Goal: Communication & Community: Answer question/provide support

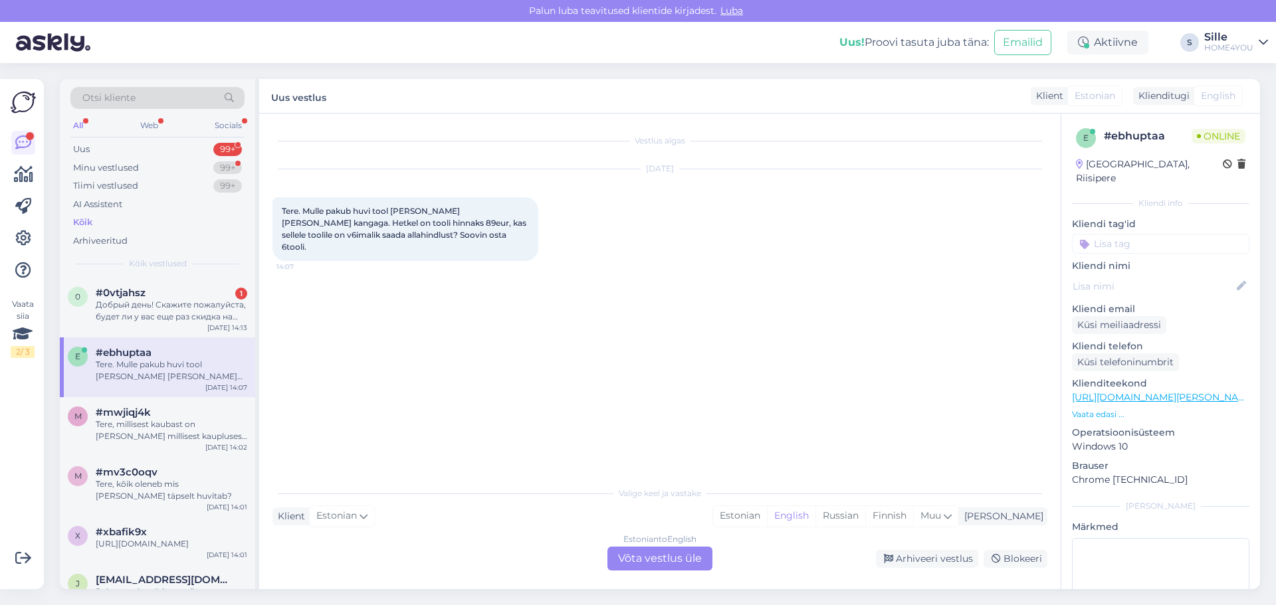
click at [655, 560] on div "Estonian to English Võta vestlus üle" at bounding box center [659, 559] width 105 height 24
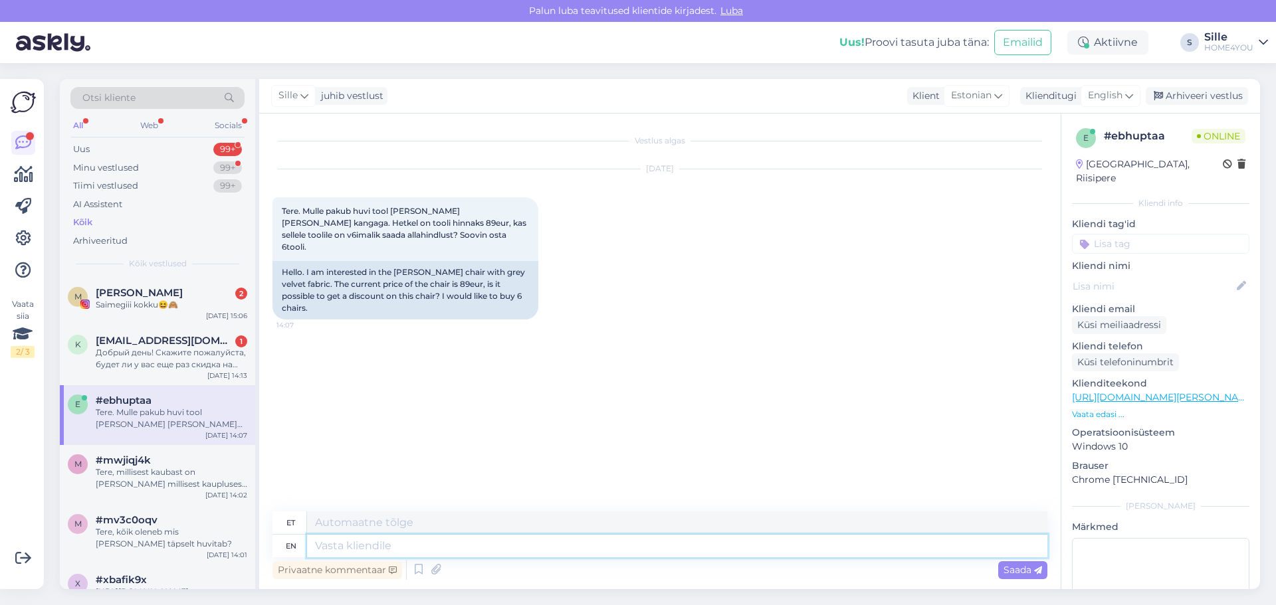
click at [402, 545] on textarea at bounding box center [677, 546] width 740 height 23
type textarea "Tere"
type textarea "Tere,"
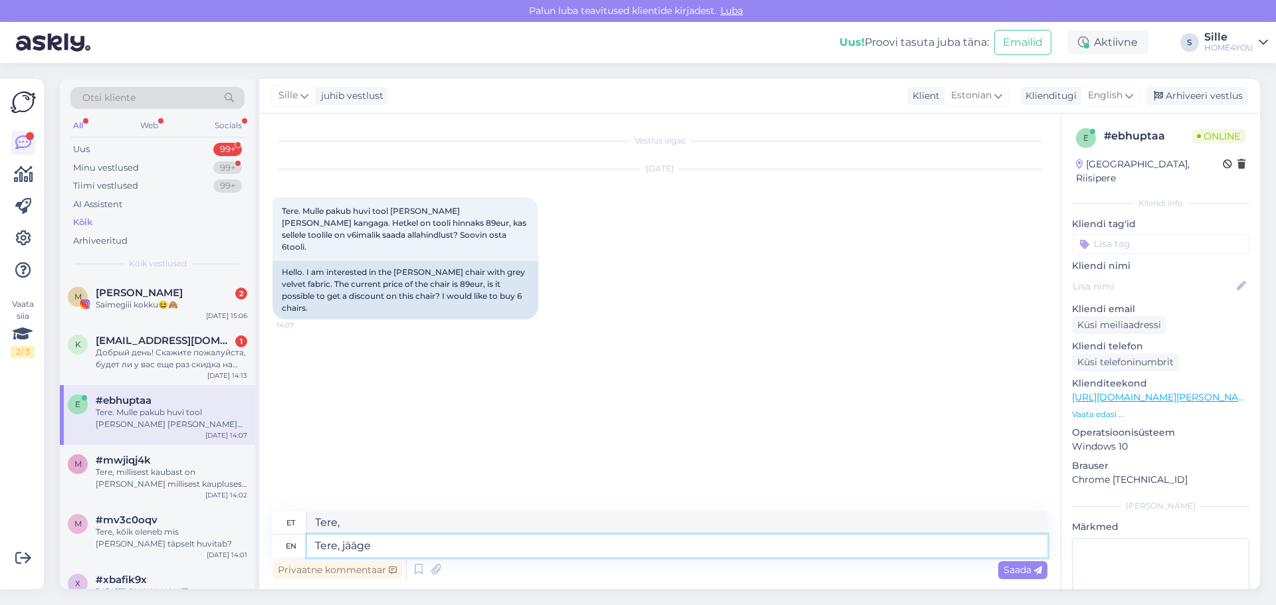
type textarea "Tere, jääge"
type textarea "Tere, jääge ootama"
type textarea "Tere, jää ootama"
type textarea "Tere, jääge ootama uue"
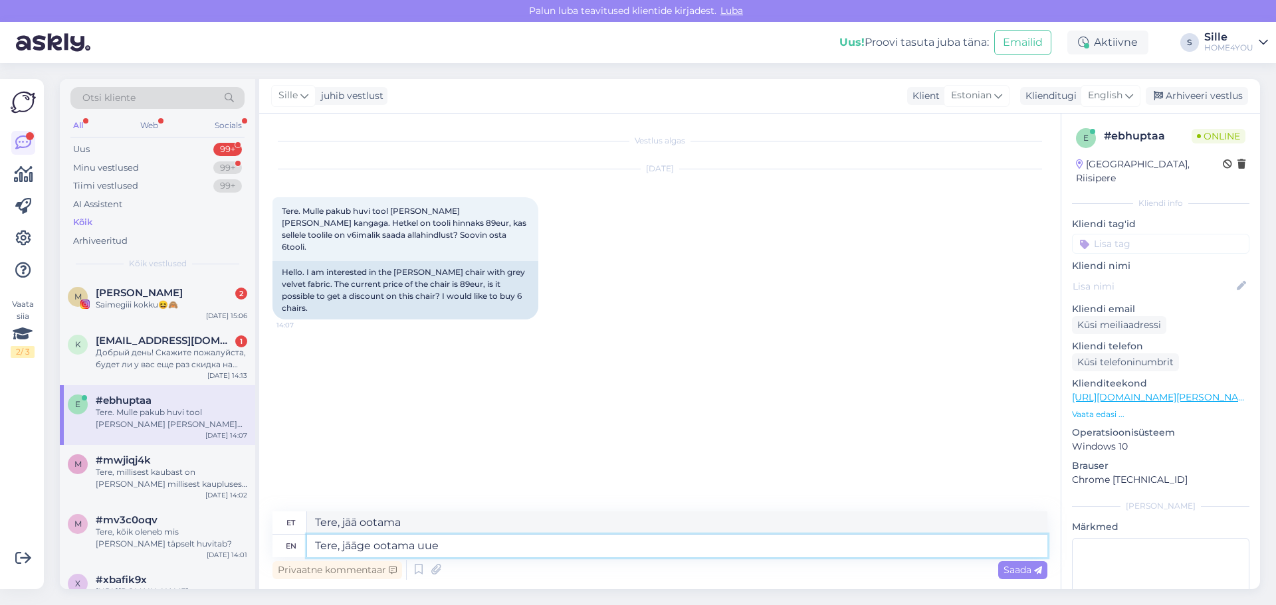
type textarea "Tere, jää ootama uue"
type textarea "Tere, jääge"
type textarea "Tere,"
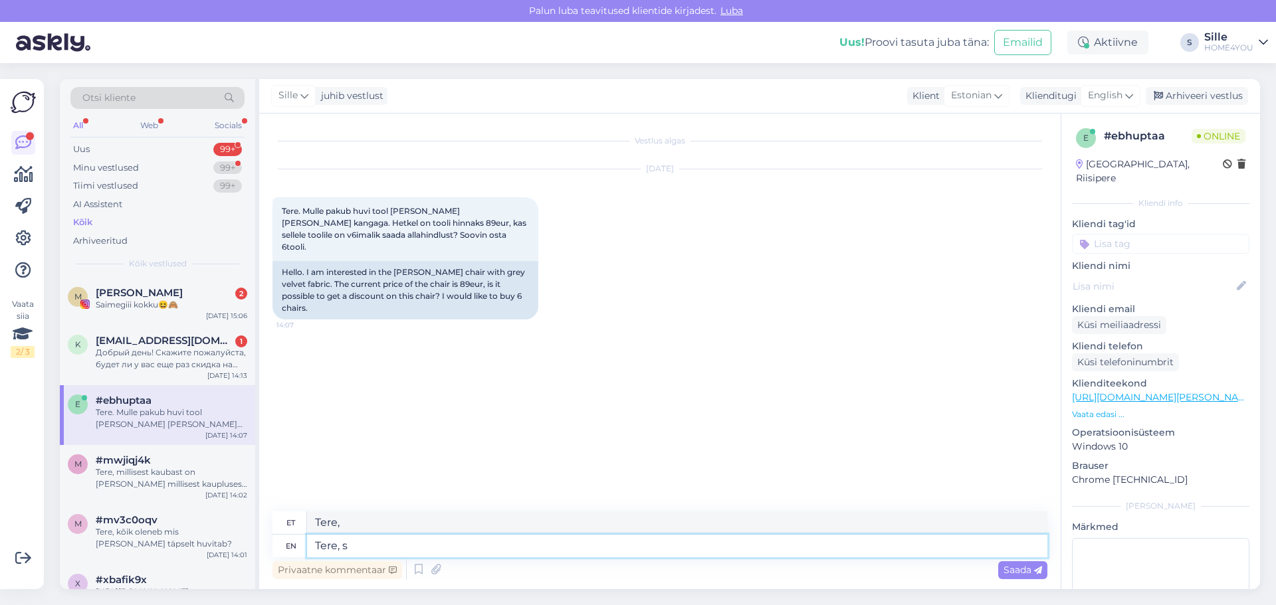
type textarea "Tere,"
type textarea "Tere, tulemas"
type textarea "Tere, tulemas e-esmaspä"
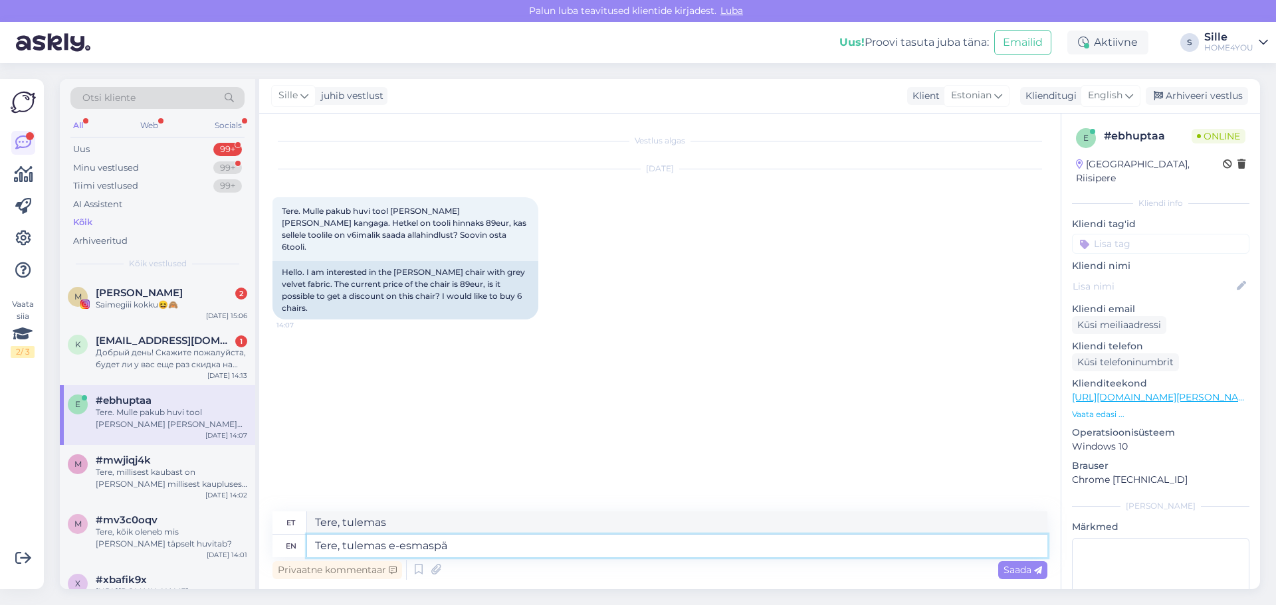
type textarea "Tere, tulen e-posti [PERSON_NAME]"
type textarea "Tere, tulemas e-esmaspäev"
type textarea "Tere, tulemas e-esmaspäev."
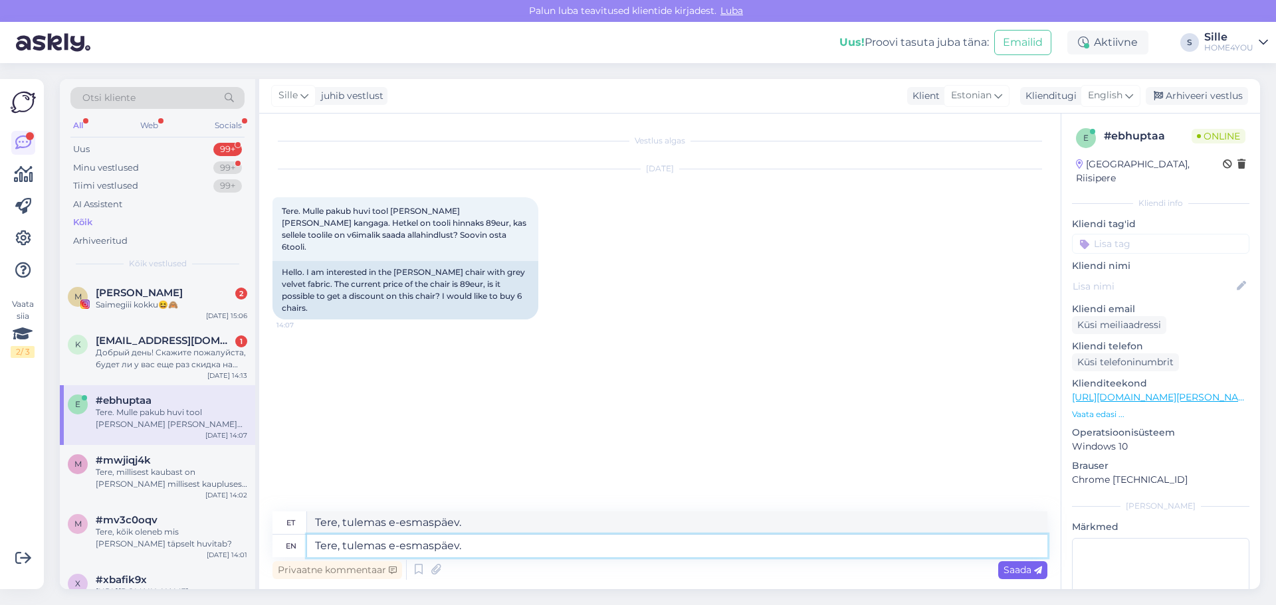
type textarea "Tere, tulemas e-esmaspäev."
click at [1026, 570] on span "Saada" at bounding box center [1023, 570] width 39 height 12
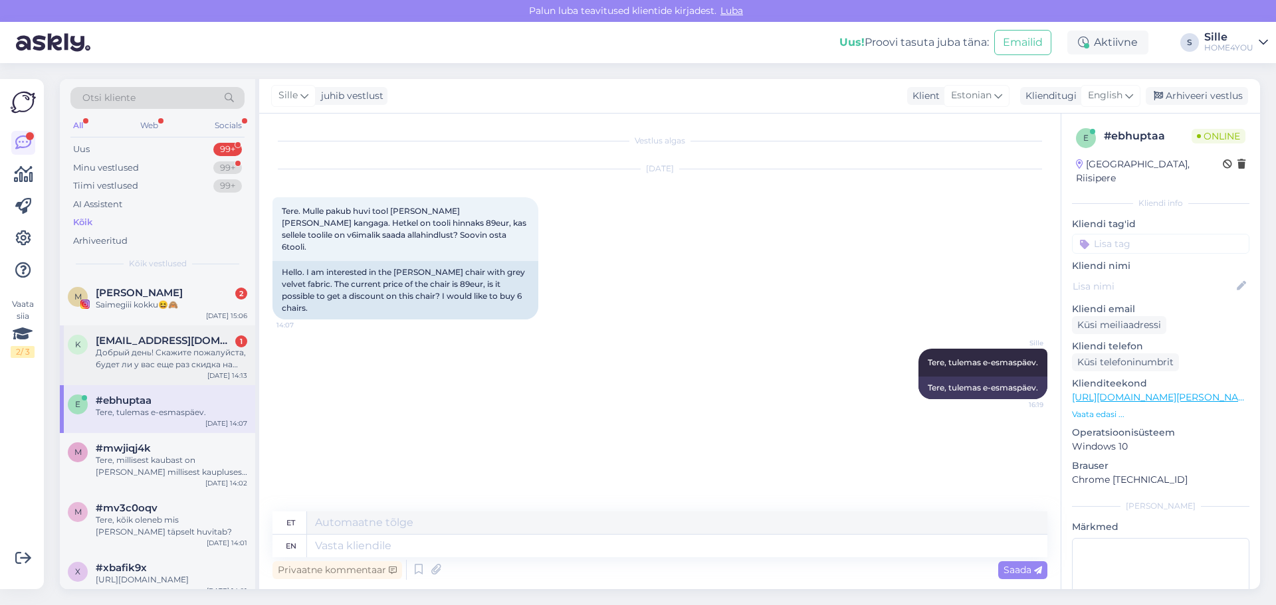
click at [112, 342] on span "[EMAIL_ADDRESS][DOMAIN_NAME]" at bounding box center [165, 341] width 138 height 12
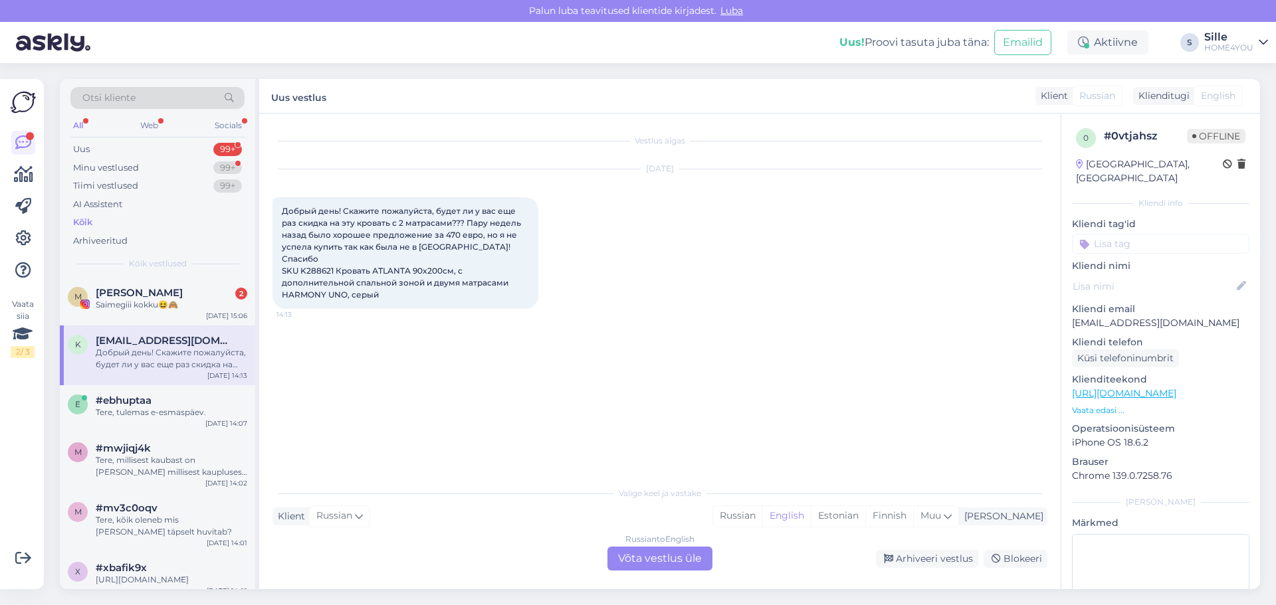
click at [632, 556] on div "Russian to English Võta vestlus üle" at bounding box center [659, 559] width 105 height 24
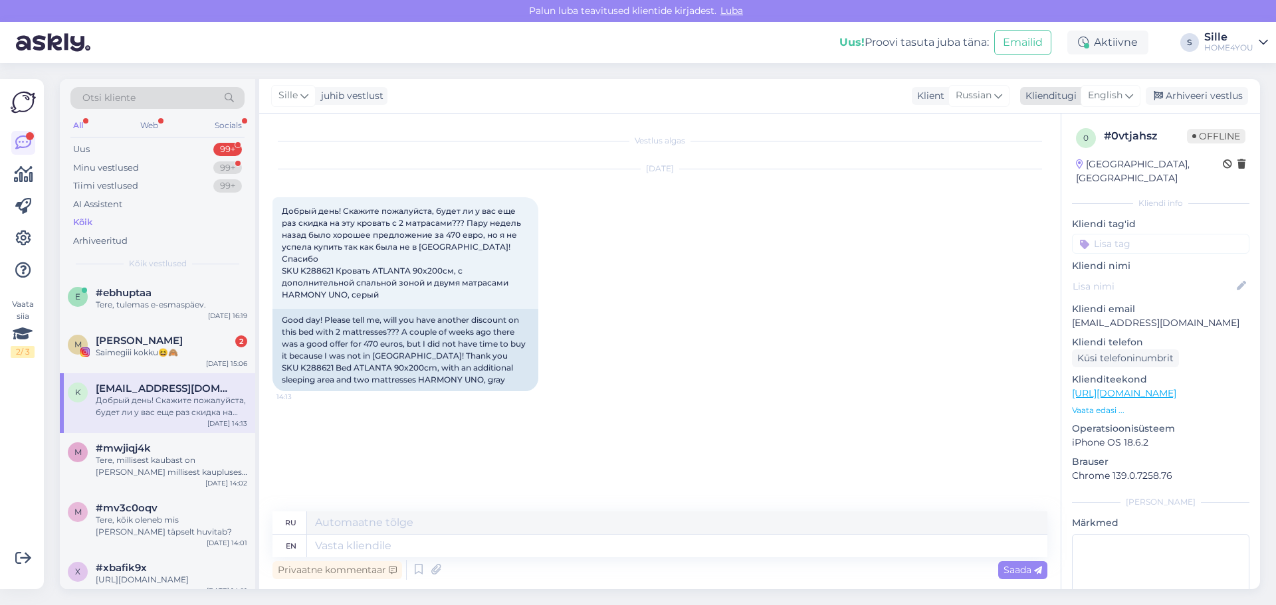
click at [1116, 94] on span "English" at bounding box center [1105, 95] width 35 height 15
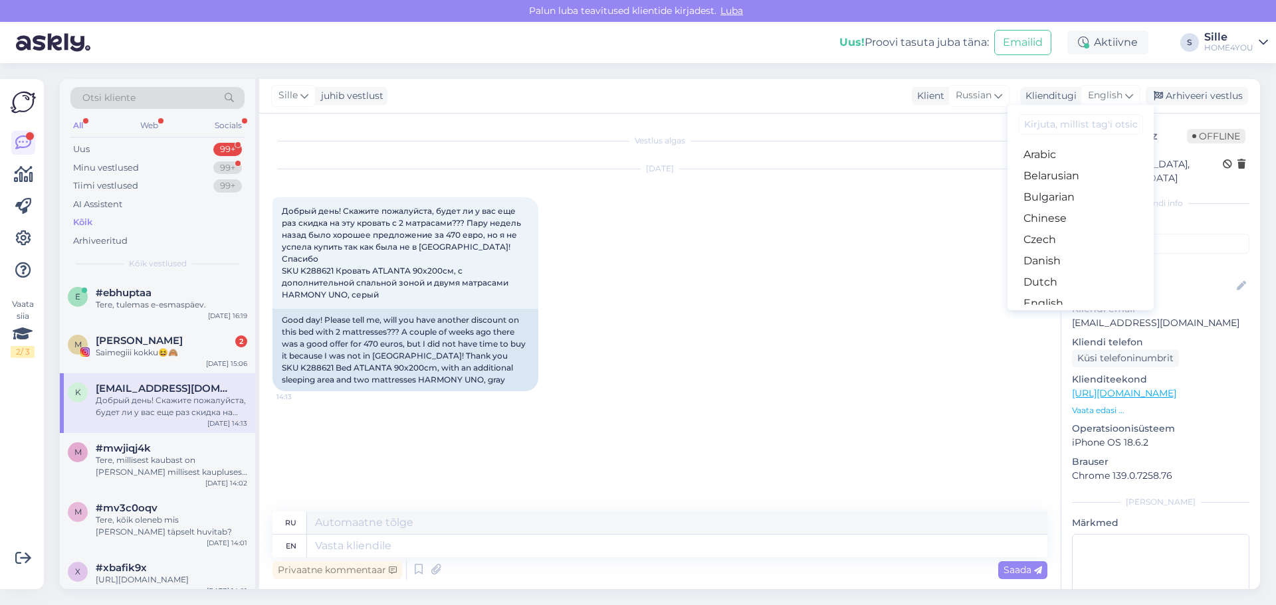
click at [1055, 314] on link "Estonian" at bounding box center [1081, 324] width 146 height 21
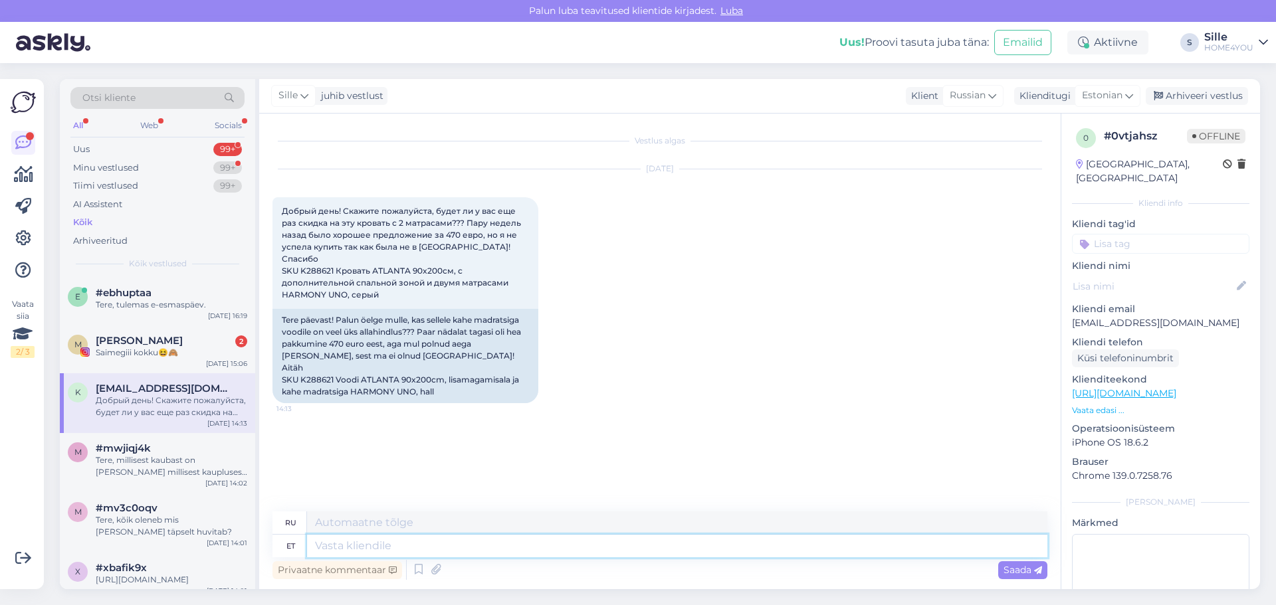
click at [447, 544] on textarea at bounding box center [677, 546] width 740 height 23
type textarea "Tere"
type textarea "Привет"
type textarea "Tere,"
type textarea "Привет,"
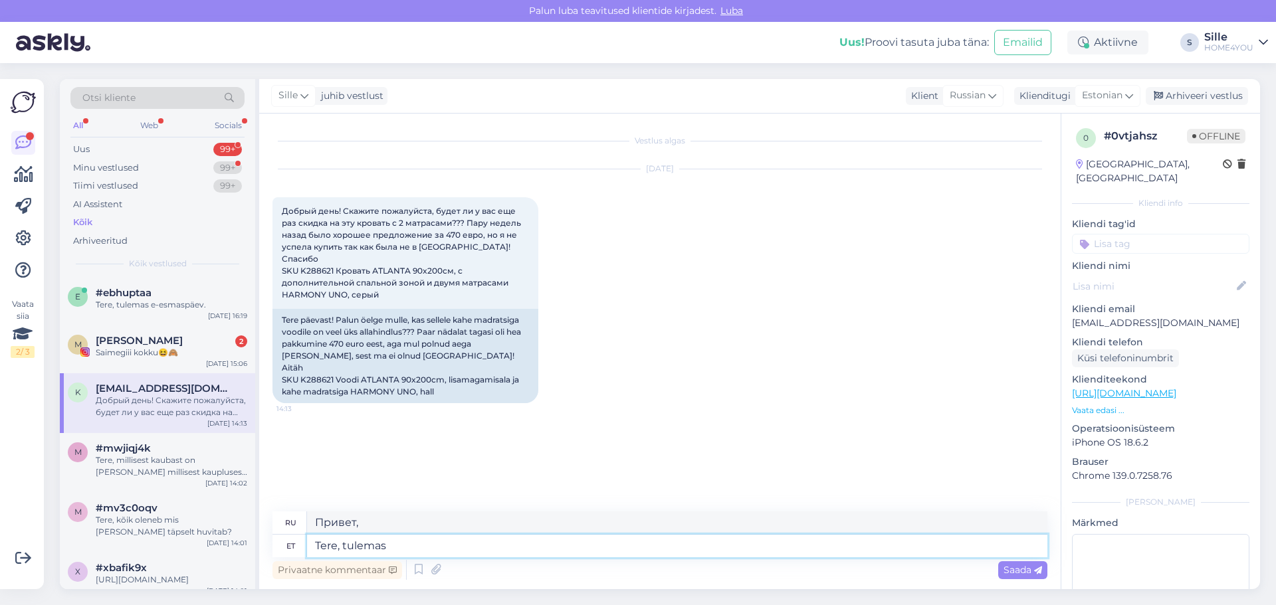
type textarea "Tere, tulemas"
type textarea "Привет, скоро."
type textarea "Tere, tulemas e-esmaspäev"
type textarea "Привет, наступает электронный понедельник."
type textarea "Tere, tulemas e-esmaspäev"
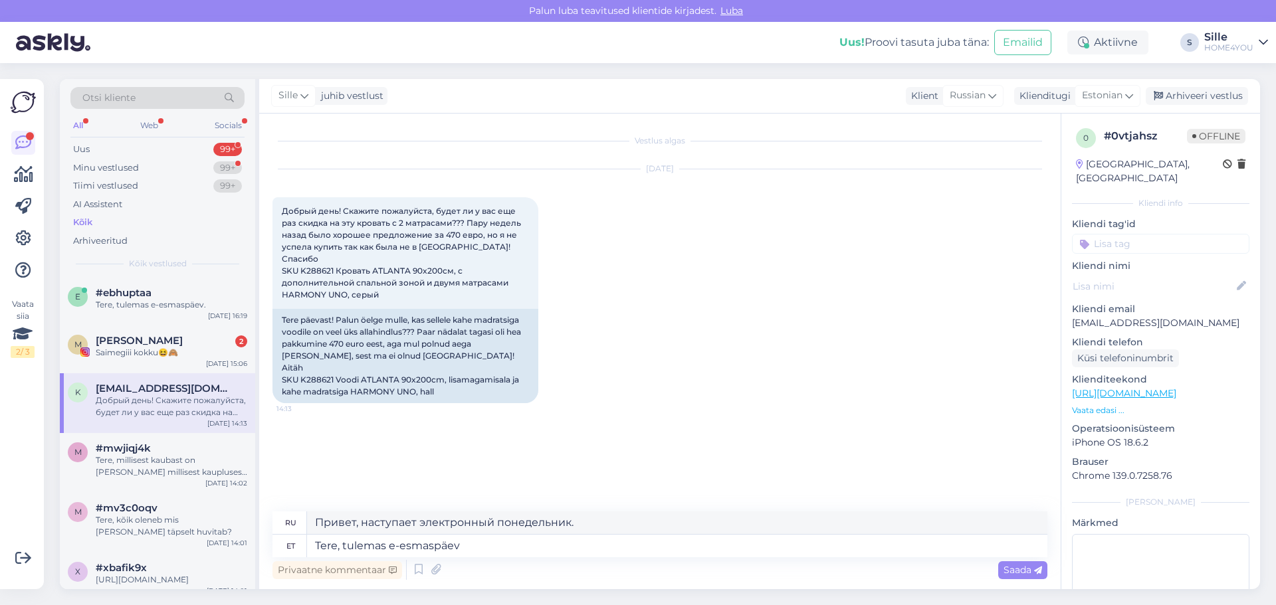
click at [1004, 572] on span "Saada" at bounding box center [1023, 570] width 39 height 12
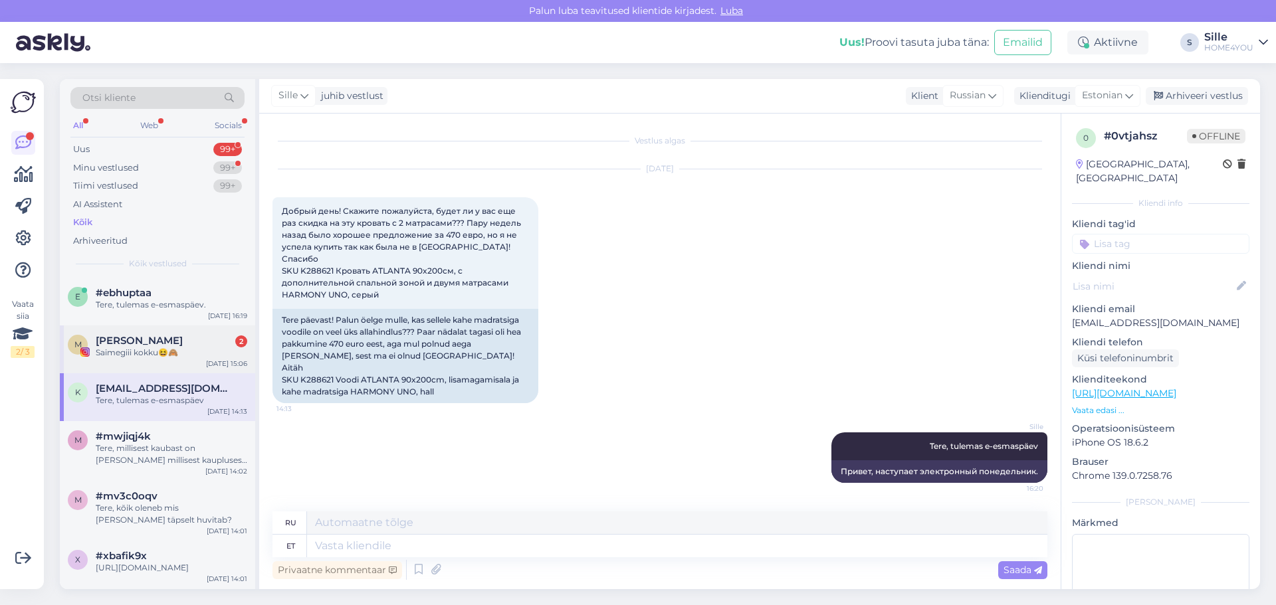
click at [181, 339] on div "[PERSON_NAME] 2" at bounding box center [172, 341] width 152 height 12
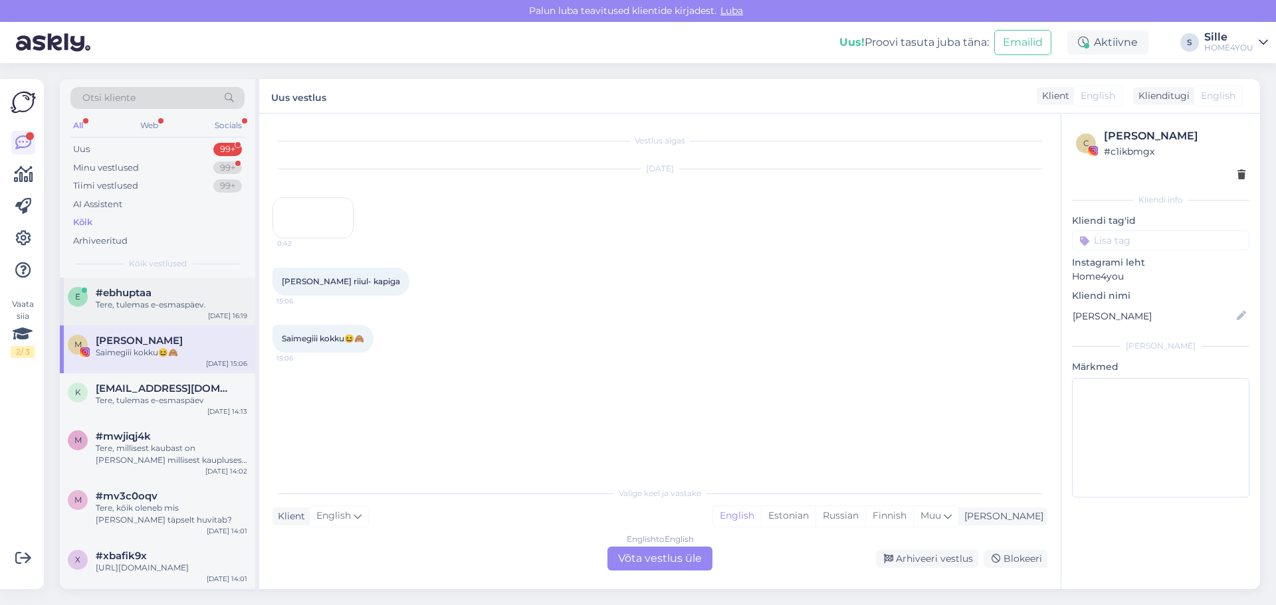
click at [167, 300] on div "Tere, tulemas e-esmaspäev." at bounding box center [172, 305] width 152 height 12
